Goal: Information Seeking & Learning: Check status

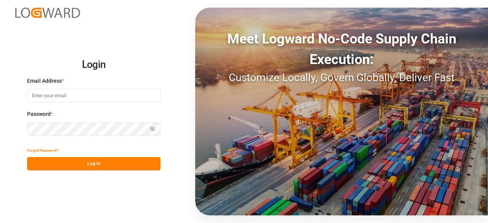
click at [100, 88] on div "Email Address *" at bounding box center [93, 94] width 133 height 34
click at [101, 93] on input at bounding box center [93, 95] width 133 height 13
type input "rakesh.reddy@logward.com"
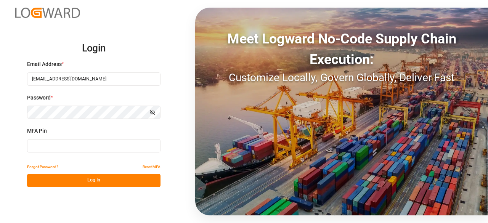
type input "453144"
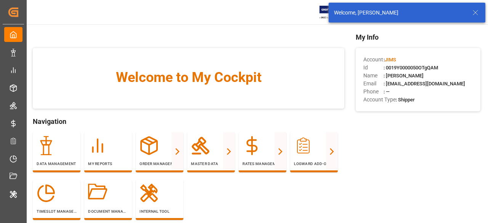
click at [476, 8] on icon at bounding box center [475, 12] width 9 height 9
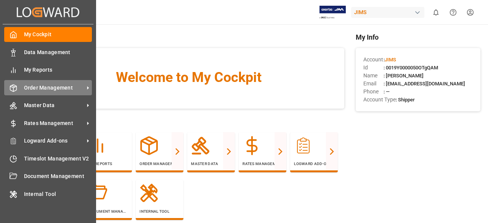
click at [62, 83] on div "Order Management Order Management" at bounding box center [48, 87] width 88 height 15
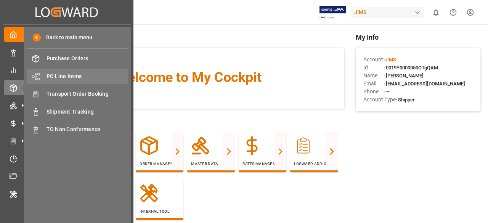
click at [68, 75] on span "PO Line Items" at bounding box center [87, 76] width 82 height 8
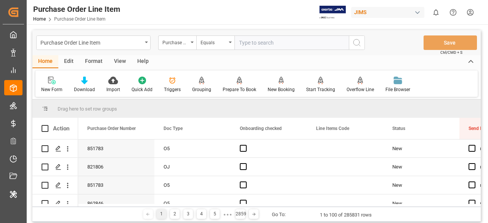
paste input "821806"
type input "821806"
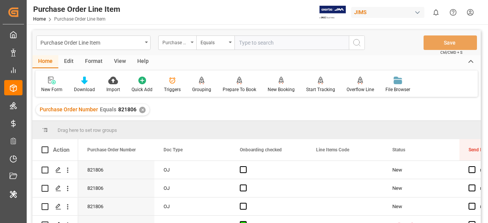
click at [188, 42] on div "Purchase Order Number" at bounding box center [177, 42] width 38 height 14
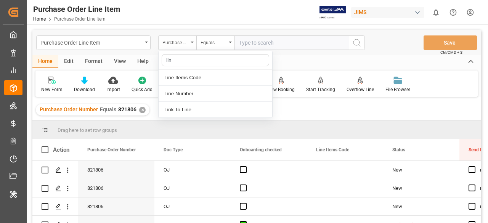
type input "line"
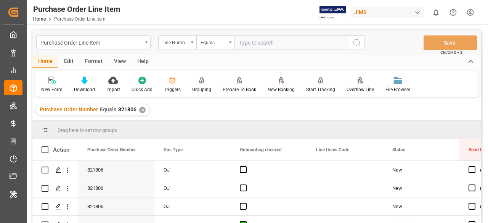
click at [287, 42] on input "text" at bounding box center [291, 42] width 114 height 14
paste input "6"
type input "6"
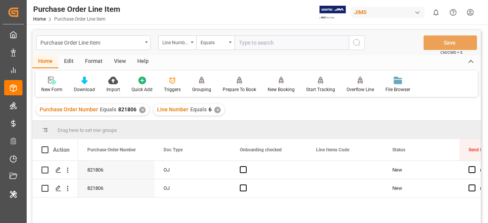
scroll to position [38, 0]
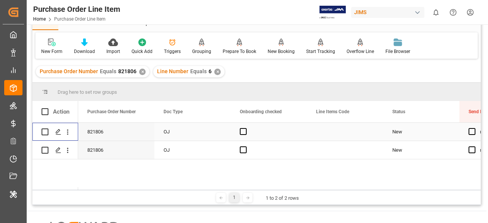
click at [72, 132] on div "Press SPACE to select this row." at bounding box center [67, 132] width 19 height 14
click at [68, 131] on icon "open menu" at bounding box center [68, 132] width 8 height 8
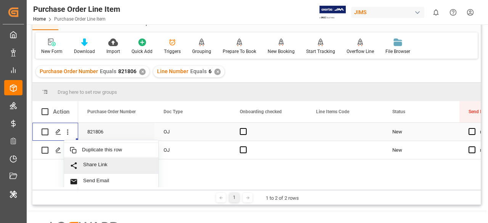
scroll to position [0, 0]
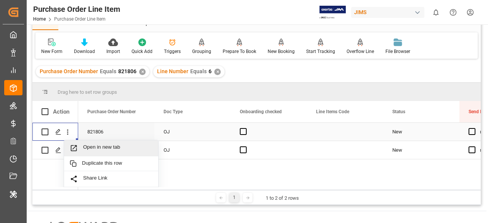
click at [90, 149] on span "Open in new tab" at bounding box center [117, 148] width 69 height 8
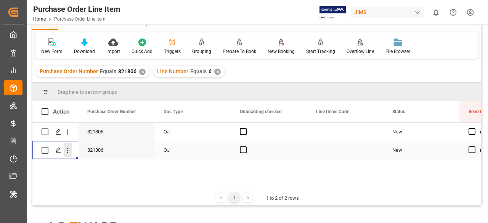
click at [68, 150] on icon "open menu" at bounding box center [68, 150] width 8 height 8
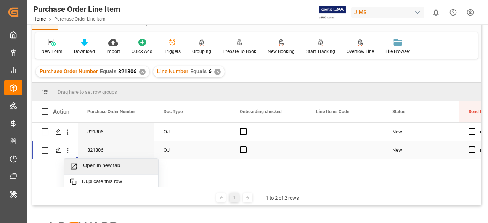
click at [88, 164] on span "Open in new tab" at bounding box center [117, 166] width 69 height 8
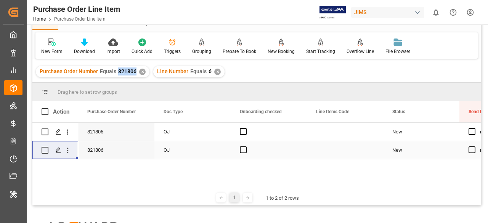
drag, startPoint x: 118, startPoint y: 72, endPoint x: 134, endPoint y: 74, distance: 16.2
click at [134, 74] on span "821806" at bounding box center [127, 71] width 18 height 6
copy span "821806"
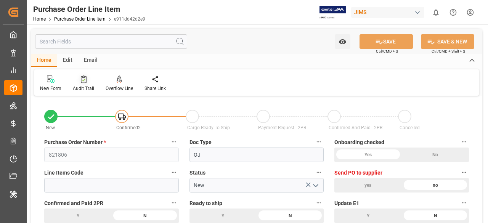
click at [83, 80] on icon at bounding box center [84, 79] width 6 height 8
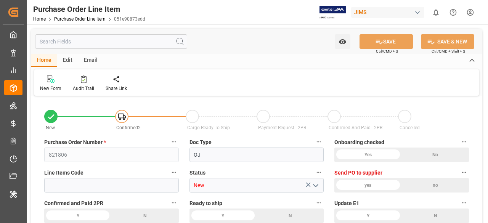
type input "821806"
type input "OJ"
type input "New"
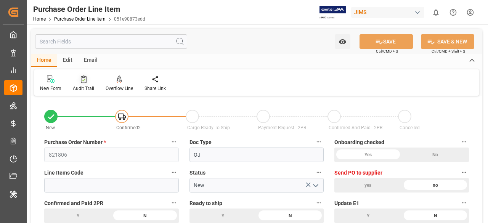
click at [79, 88] on div "Audit Trail" at bounding box center [83, 88] width 21 height 7
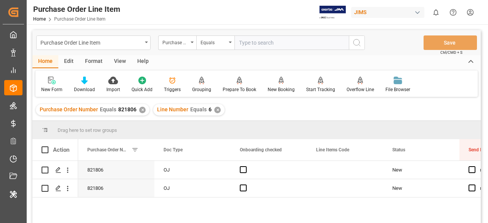
click at [143, 112] on div "✕" at bounding box center [142, 110] width 6 height 6
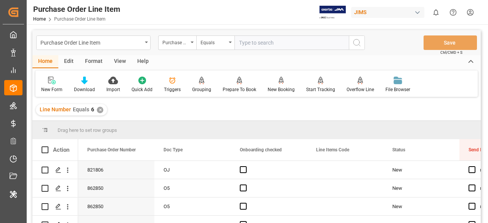
click at [98, 112] on div "✕" at bounding box center [100, 110] width 6 height 6
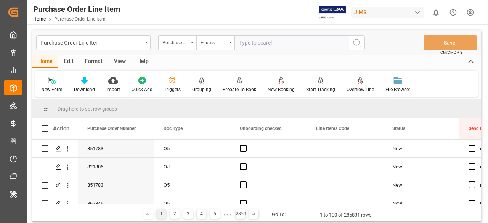
click at [292, 36] on input "text" at bounding box center [291, 42] width 114 height 14
paste input "853241"
type input "853241"
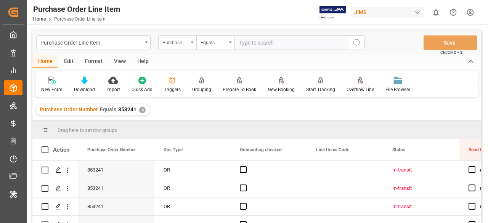
click at [181, 47] on div "Purchase Order Number" at bounding box center [177, 42] width 38 height 14
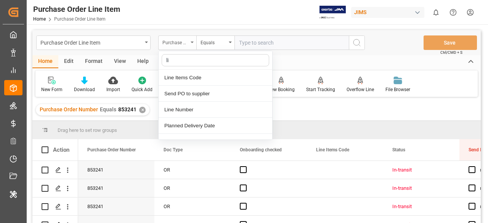
type input "lin"
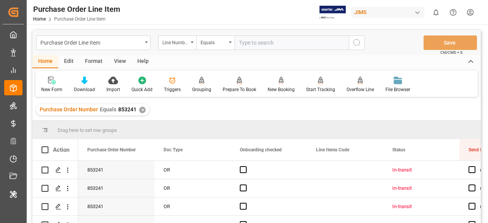
click at [242, 45] on input "text" at bounding box center [291, 42] width 114 height 14
type input "15"
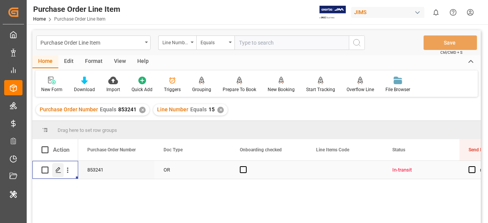
click at [59, 174] on div "Press SPACE to select this row." at bounding box center [57, 170] width 11 height 14
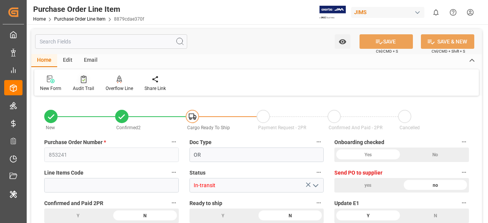
click at [89, 77] on div at bounding box center [83, 79] width 21 height 8
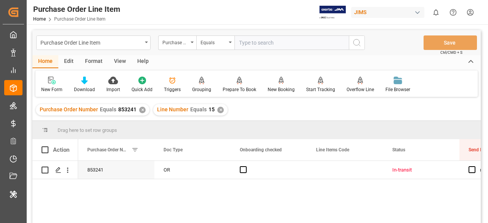
click at [143, 109] on div "✕" at bounding box center [142, 110] width 6 height 6
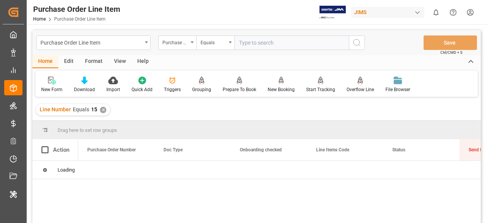
click at [104, 113] on div "Line Number Equals 15 ✕" at bounding box center [73, 109] width 74 height 11
click at [101, 111] on div "✕" at bounding box center [103, 110] width 6 height 6
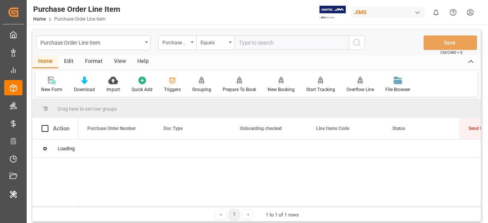
click at [283, 48] on input "text" at bounding box center [291, 42] width 114 height 14
paste input "862704"
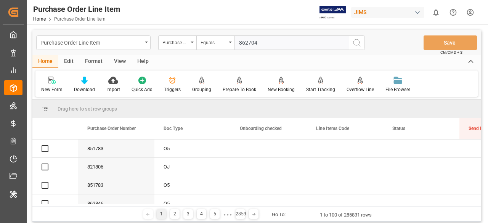
type input "862704"
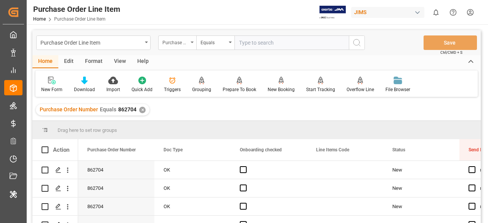
click at [185, 42] on div "Purchase Order Number" at bounding box center [175, 41] width 26 height 9
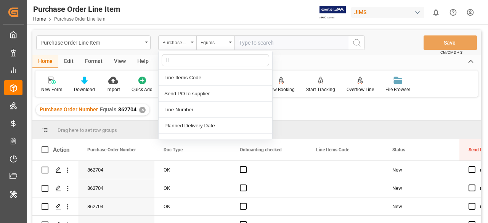
type input "lin"
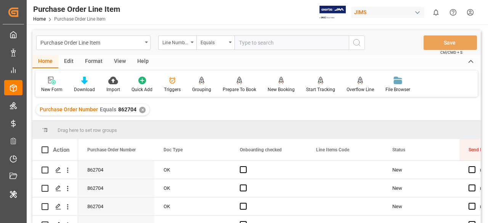
click at [246, 48] on input "text" at bounding box center [291, 42] width 114 height 14
type input "1"
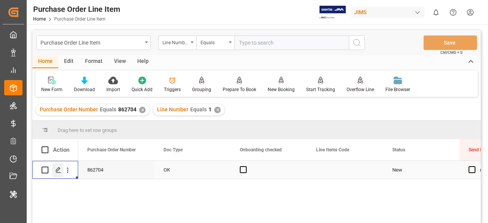
click at [56, 170] on polygon "Press SPACE to select this row." at bounding box center [58, 170] width 4 height 4
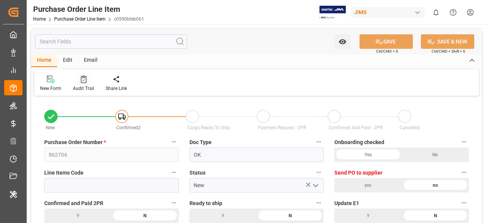
click at [91, 84] on div "Audit Trail" at bounding box center [83, 83] width 33 height 17
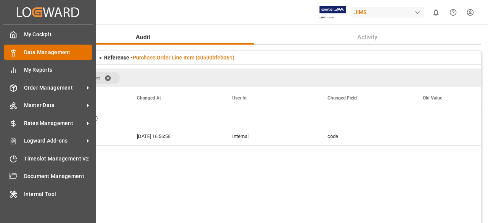
click at [29, 50] on span "Data Management" at bounding box center [58, 52] width 68 height 8
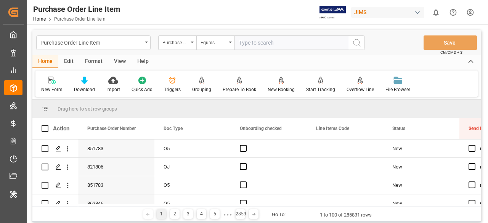
paste input "862686"
type input "862686"
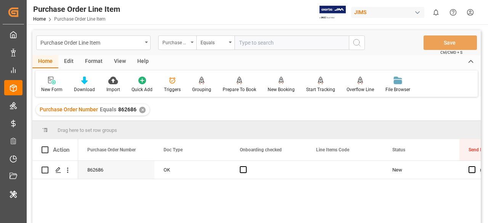
click at [179, 40] on div "Purchase Order Number" at bounding box center [175, 41] width 26 height 9
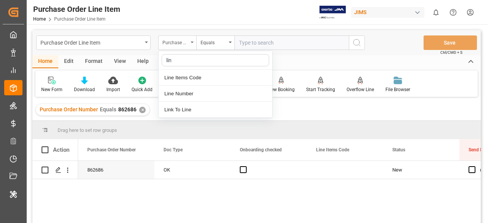
type input "line"
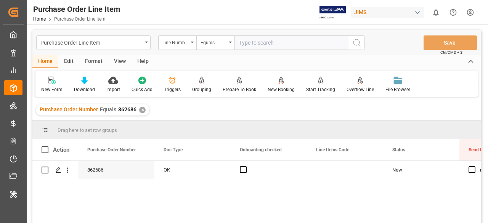
click at [274, 34] on div "Purchase Order Line Item Line Number Equals Save Ctrl/CMD + S" at bounding box center [256, 42] width 448 height 25
click at [273, 37] on input "text" at bounding box center [291, 42] width 114 height 14
type input "1"
click at [60, 171] on icon "Press SPACE to select this row." at bounding box center [58, 170] width 6 height 6
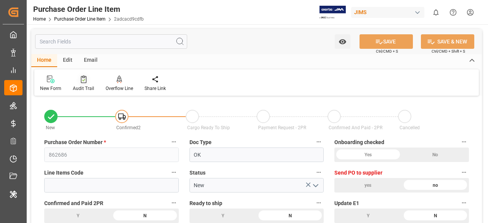
click at [89, 79] on div at bounding box center [83, 79] width 21 height 8
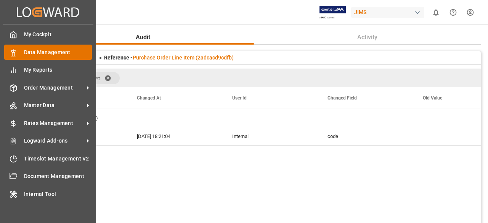
click at [32, 57] on div "Data Management Data Management" at bounding box center [48, 52] width 88 height 15
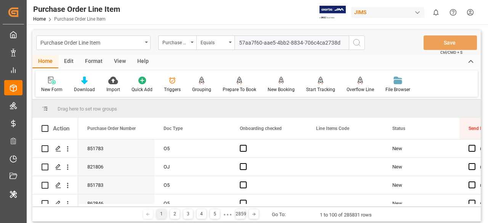
type input "57aa7f60-aae5-4bb2-8834-706c4ca2738d"
paste input "862747"
type input "862747"
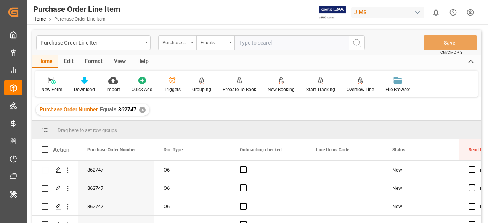
click at [184, 46] on div "Purchase Order Number" at bounding box center [177, 42] width 38 height 14
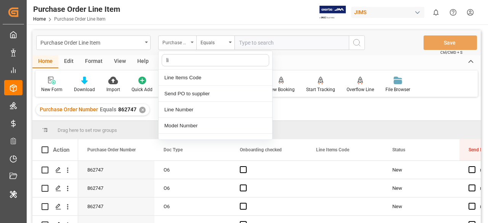
type input "lin"
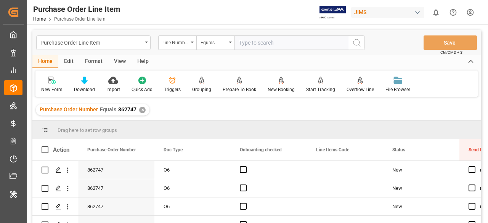
click at [265, 43] on input "text" at bounding box center [291, 42] width 114 height 14
type input "18"
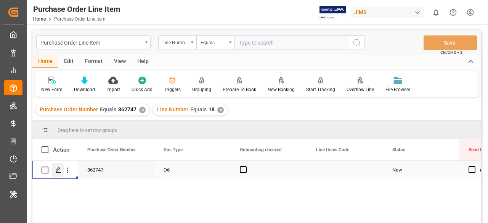
click at [61, 173] on icon "Press SPACE to select this row." at bounding box center [58, 170] width 6 height 6
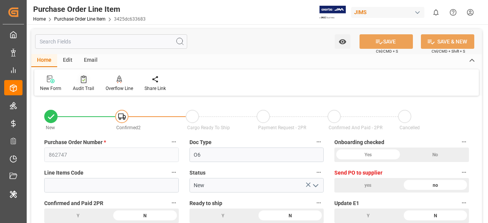
click at [86, 85] on div "Audit Trail" at bounding box center [83, 83] width 33 height 17
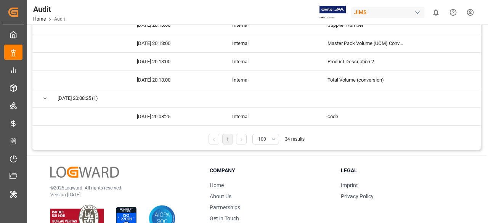
scroll to position [104, 0]
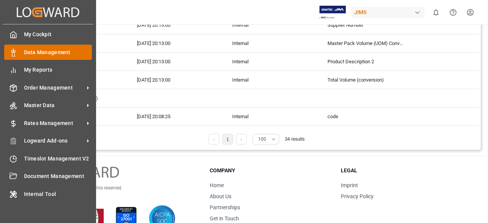
click at [15, 55] on icon at bounding box center [14, 53] width 8 height 8
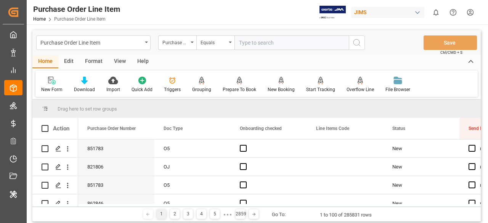
type input "862786"
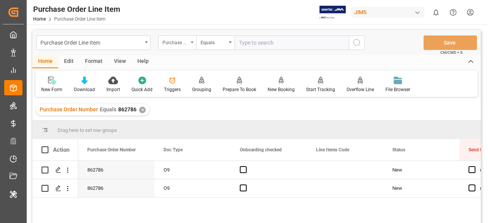
click at [191, 47] on div "Purchase Order Number" at bounding box center [177, 42] width 38 height 14
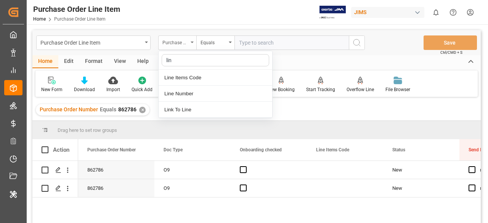
type input "line"
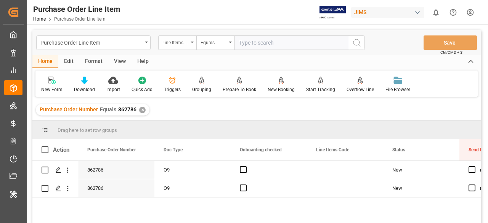
click at [191, 47] on div "Line Items Code" at bounding box center [177, 42] width 38 height 14
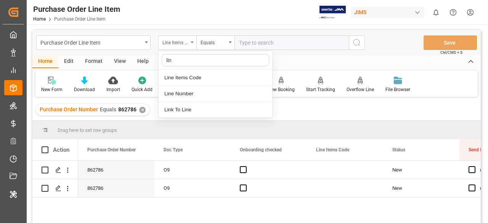
type input "line"
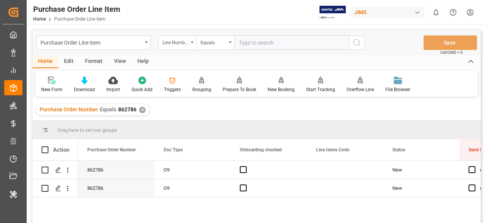
click at [262, 46] on input "text" at bounding box center [291, 42] width 114 height 14
type input "1"
click at [57, 173] on div "Press SPACE to select this row." at bounding box center [57, 170] width 11 height 14
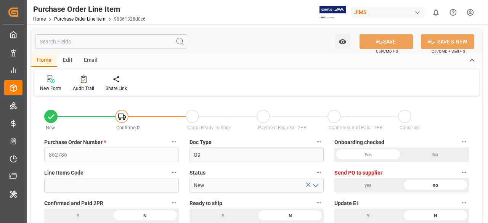
click at [84, 84] on div "Audit Trail" at bounding box center [83, 83] width 33 height 17
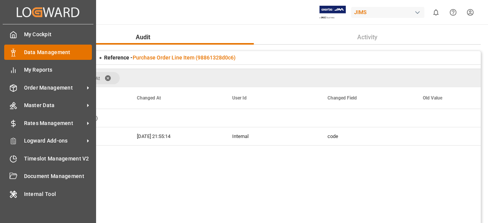
click at [14, 51] on polygon at bounding box center [14, 52] width 2 height 2
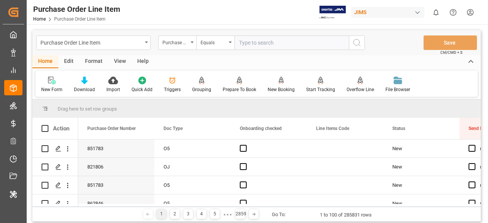
type input "862824"
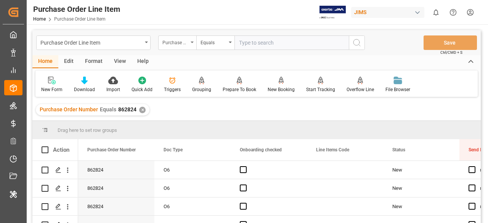
click at [190, 38] on div "Purchase Order Number" at bounding box center [177, 42] width 38 height 14
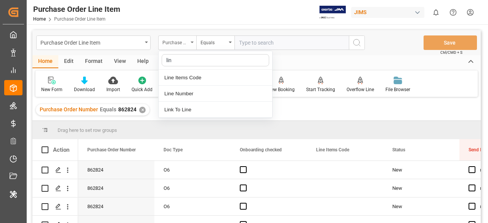
type input "line"
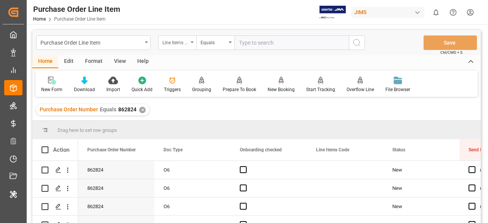
click at [190, 38] on div "Line Items Code" at bounding box center [177, 42] width 38 height 14
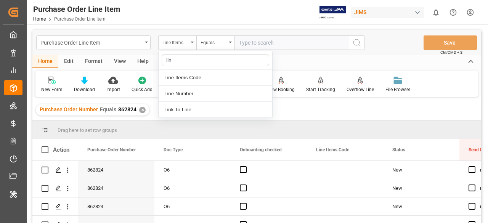
type input "line"
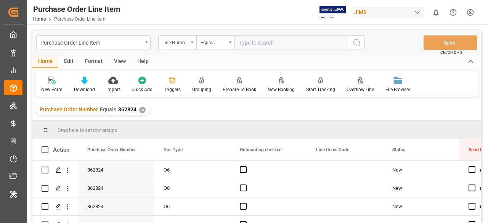
click at [257, 43] on input "text" at bounding box center [291, 42] width 114 height 14
type input "1"
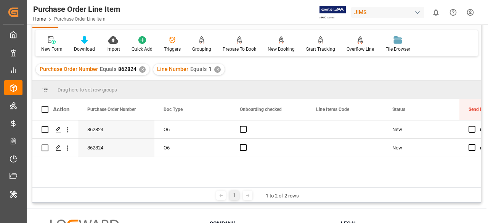
scroll to position [40, 0]
click at [69, 129] on icon "open menu" at bounding box center [68, 130] width 8 height 8
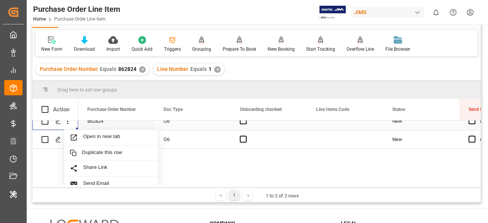
scroll to position [8, 0]
click at [102, 144] on div "Open in new tab" at bounding box center [111, 138] width 94 height 16
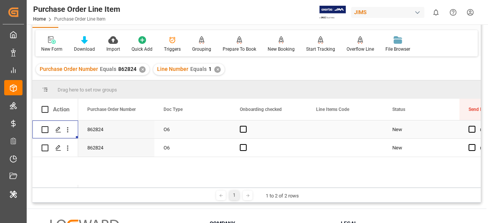
scroll to position [0, 0]
click at [69, 146] on icon "open menu" at bounding box center [68, 148] width 8 height 8
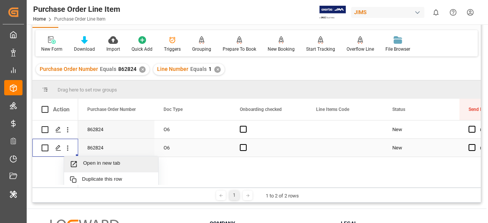
click at [91, 161] on span "Open in new tab" at bounding box center [117, 164] width 69 height 8
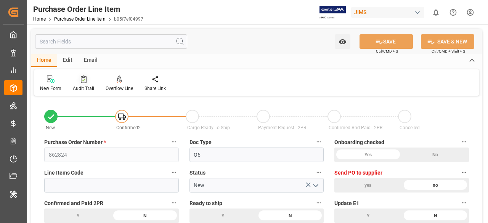
click at [77, 90] on div "Audit Trail" at bounding box center [83, 88] width 21 height 7
click at [80, 73] on div "New Form Audit Trail Overflow Line Move Lines from to new / existing transport …" at bounding box center [256, 82] width 444 height 26
click at [82, 77] on icon at bounding box center [84, 79] width 6 height 8
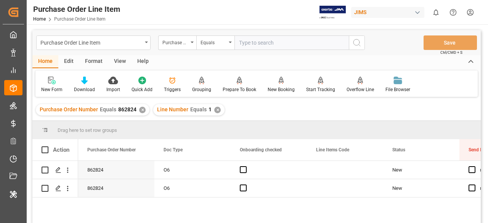
paste input "862826"
type input "862826"
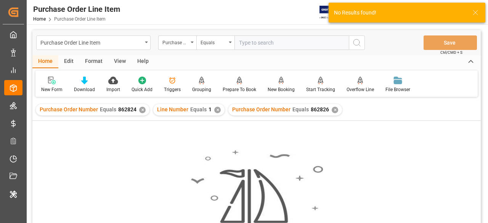
click at [143, 108] on div "✕" at bounding box center [142, 110] width 6 height 6
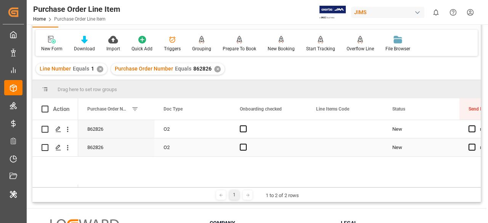
scroll to position [41, 0]
drag, startPoint x: 190, startPoint y: 69, endPoint x: 209, endPoint y: 72, distance: 18.9
click at [209, 72] on div "Purchase Order Number Equals 862826" at bounding box center [163, 68] width 97 height 8
copy span "862826"
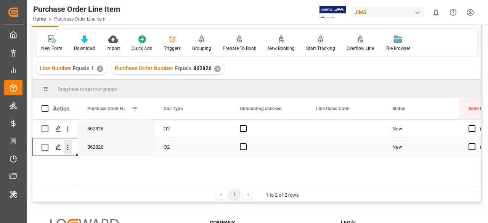
click at [65, 151] on icon "open menu" at bounding box center [68, 147] width 8 height 8
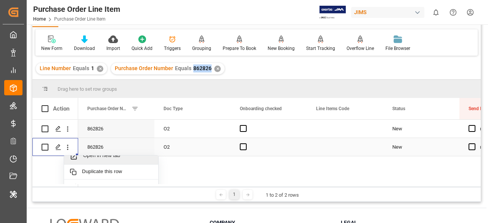
scroll to position [6, 0]
click at [88, 162] on div "Open in new tab" at bounding box center [111, 157] width 94 height 16
click at [64, 131] on icon "open menu" at bounding box center [68, 129] width 8 height 8
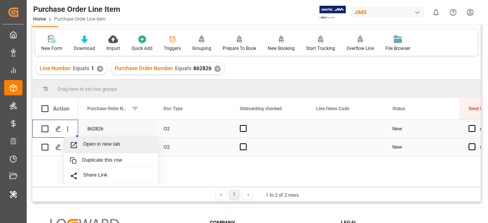
click at [78, 140] on div "Open in new tab" at bounding box center [111, 145] width 94 height 16
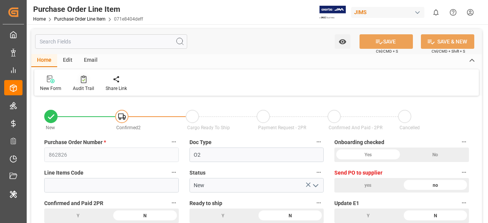
click at [88, 79] on div at bounding box center [83, 79] width 21 height 8
click at [88, 85] on div "Audit Trail" at bounding box center [83, 88] width 21 height 7
